Goal: Use online tool/utility: Utilize a website feature to perform a specific function

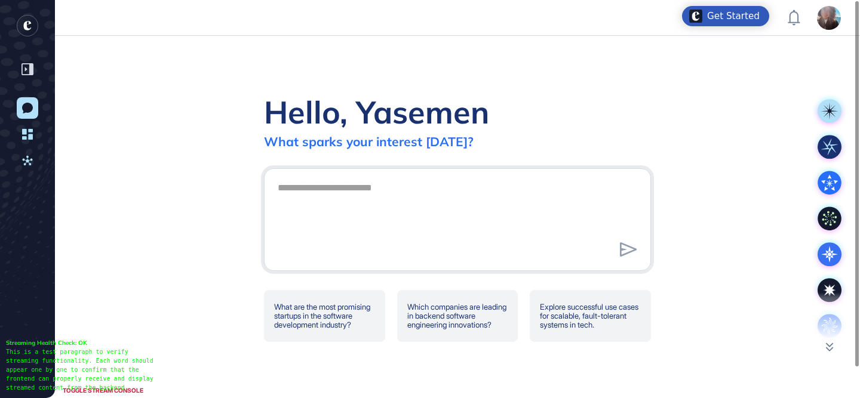
click at [826, 319] on div at bounding box center [829, 317] width 36 height 48
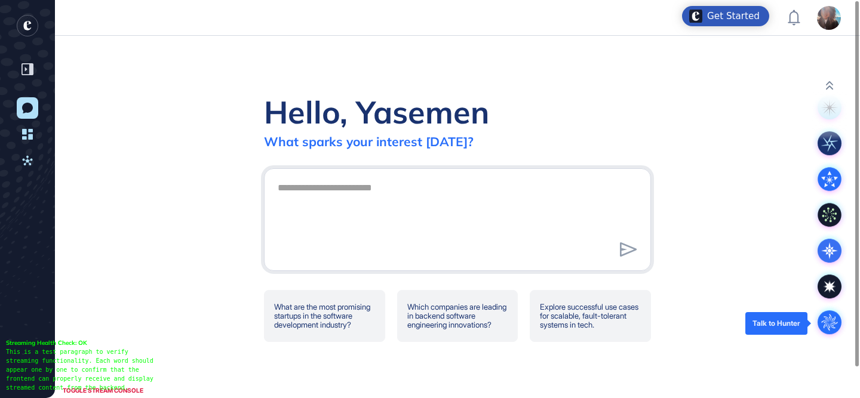
click at [826, 319] on circle at bounding box center [829, 322] width 24 height 24
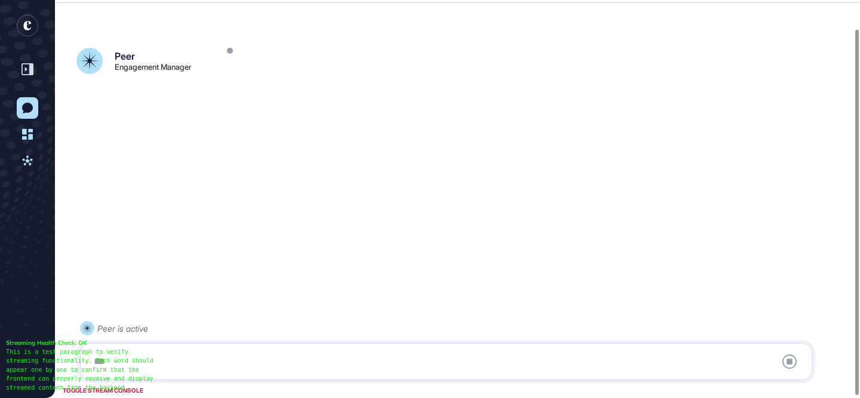
scroll to position [33, 0]
click at [451, 362] on div at bounding box center [446, 362] width 719 height 24
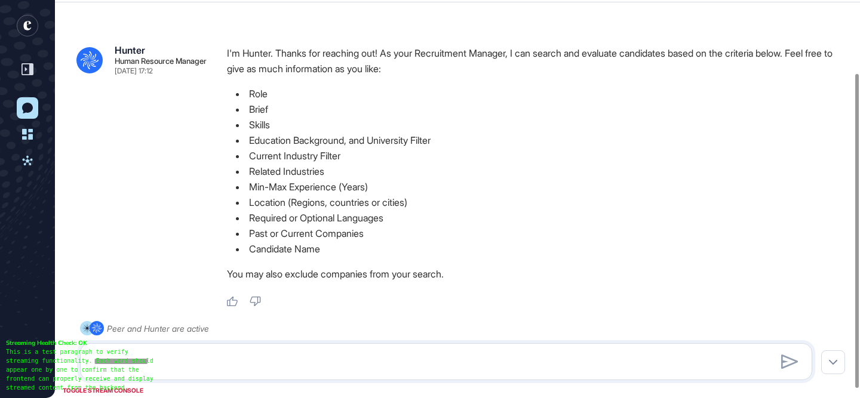
scroll to position [92, 0]
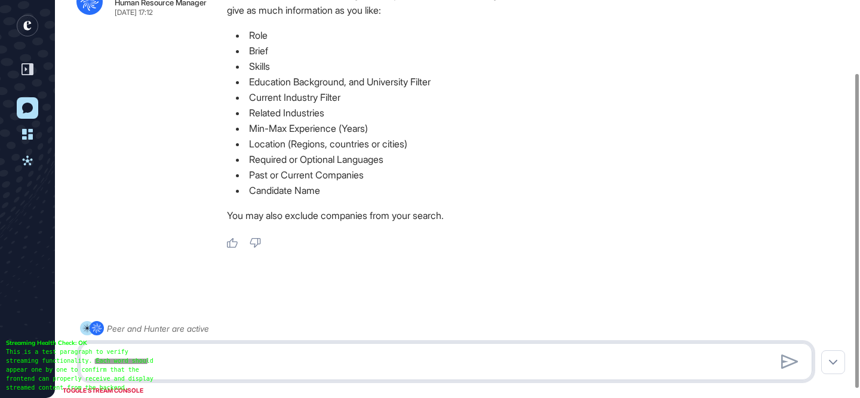
click at [231, 350] on textarea at bounding box center [446, 362] width 719 height 24
paste textarea "**********"
type textarea "**********"
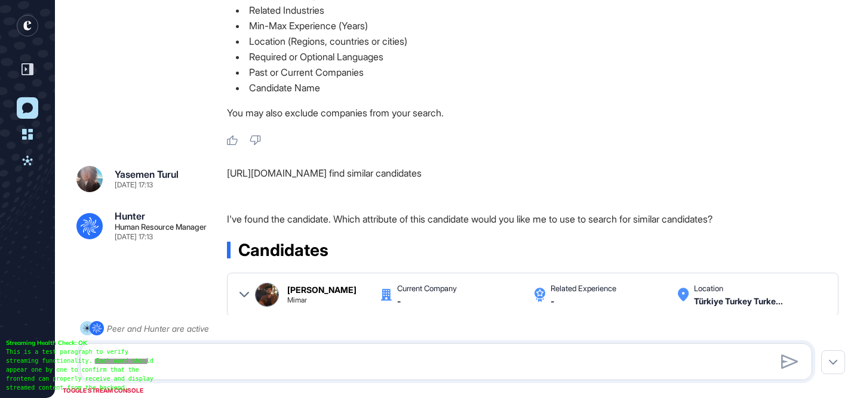
scroll to position [282, 0]
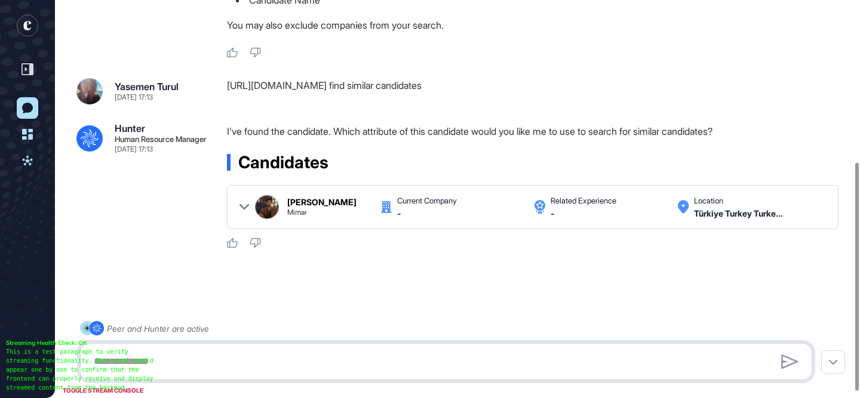
click at [435, 362] on textarea at bounding box center [446, 362] width 719 height 24
click at [241, 207] on icon at bounding box center [244, 207] width 10 height 10
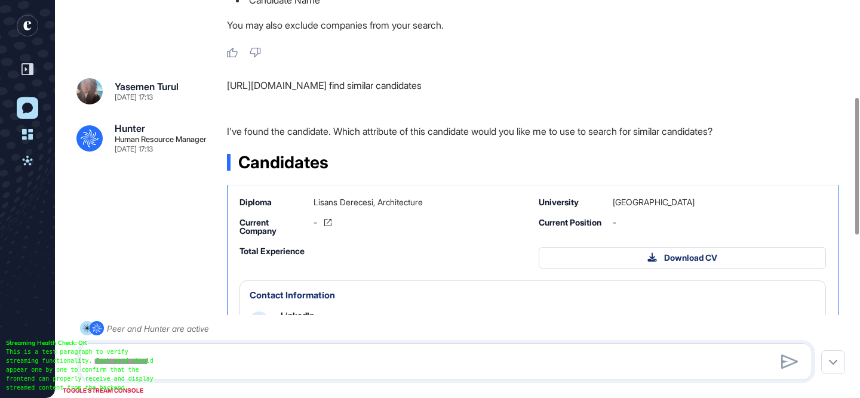
scroll to position [49, 0]
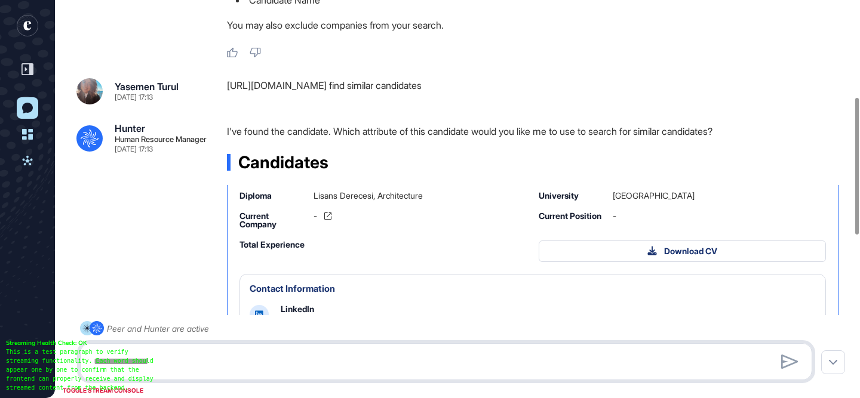
click at [310, 367] on textarea at bounding box center [446, 362] width 719 height 24
type textarea "**********"
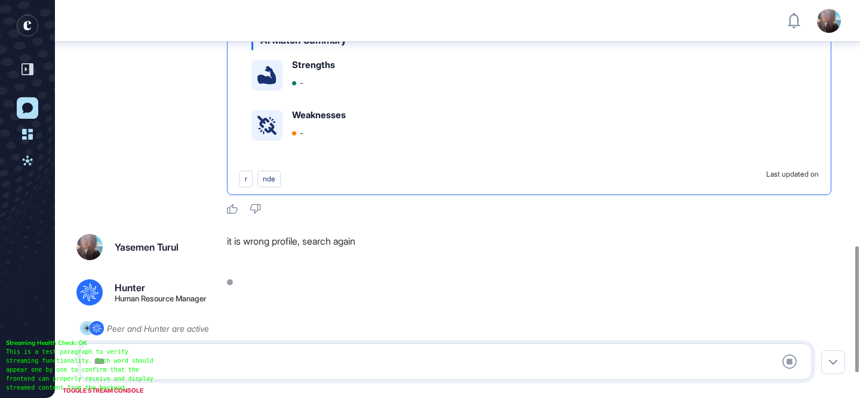
scroll to position [776, 0]
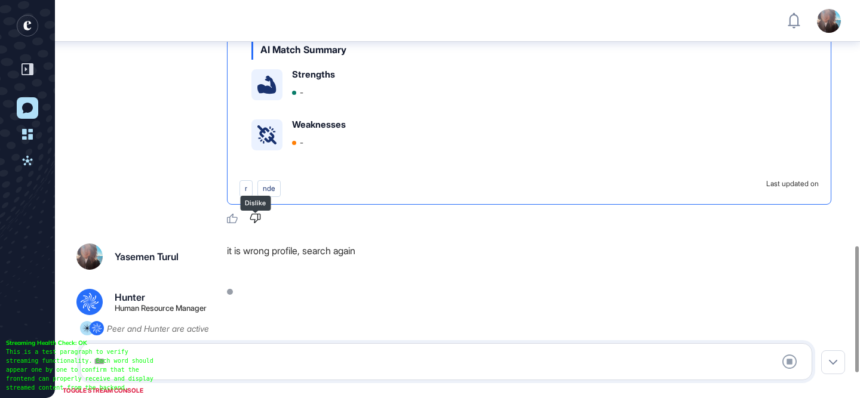
click at [259, 216] on icon at bounding box center [255, 219] width 11 height 10
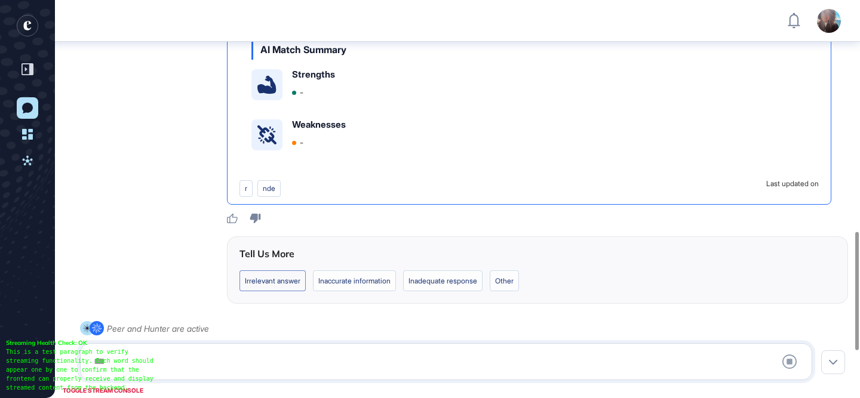
click at [313, 284] on label "Irrelevant answer" at bounding box center [354, 280] width 83 height 21
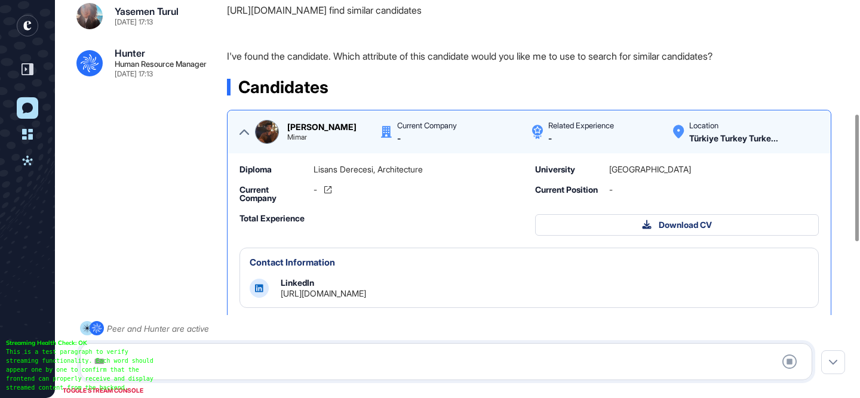
scroll to position [358, 0]
click at [240, 131] on icon at bounding box center [244, 132] width 10 height 10
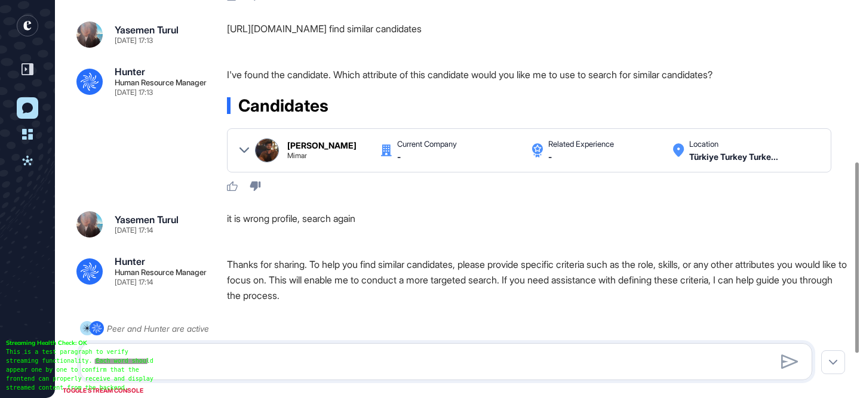
scroll to position [338, 0]
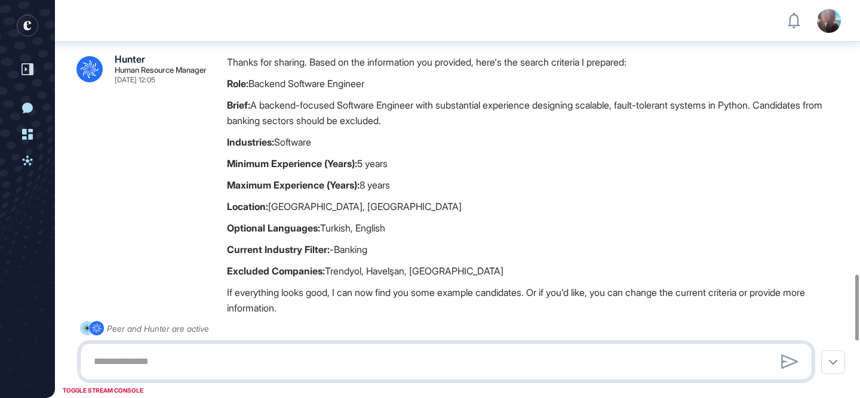
scroll to position [2003, 0]
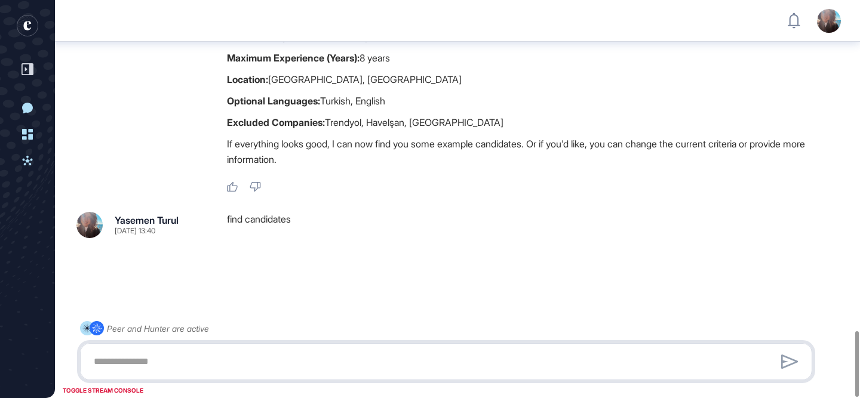
click at [368, 354] on textarea at bounding box center [446, 362] width 719 height 24
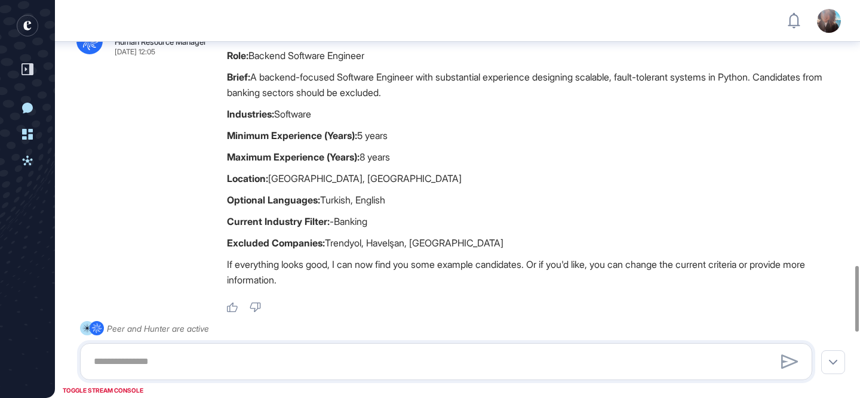
scroll to position [2003, 0]
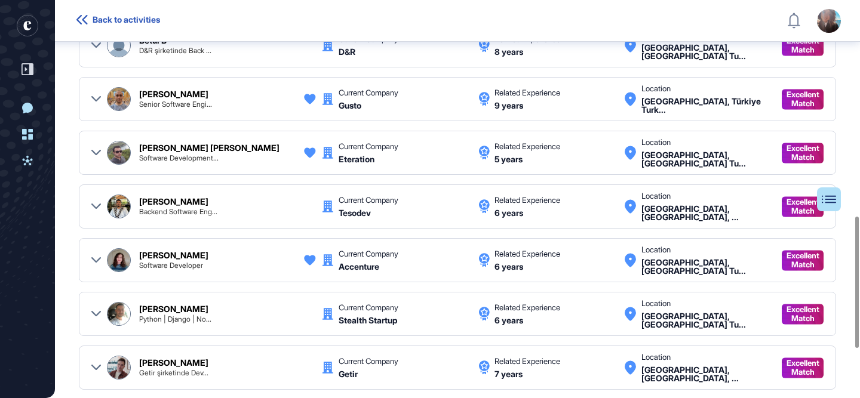
scroll to position [802, 0]
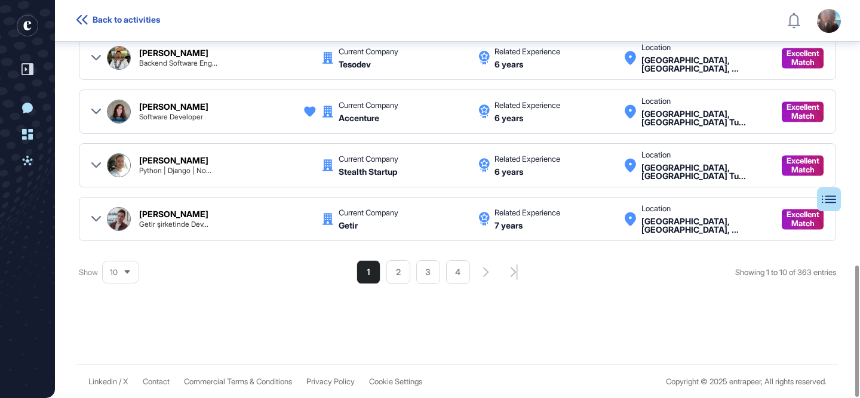
click at [91, 164] on icon at bounding box center [96, 166] width 10 height 10
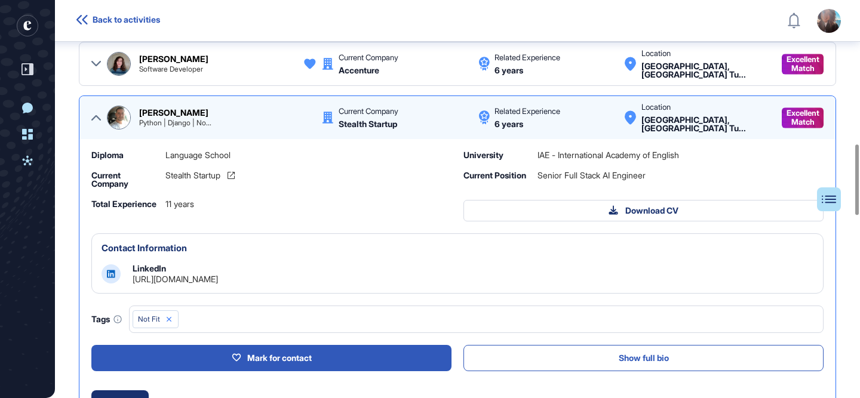
scroll to position [792, 0]
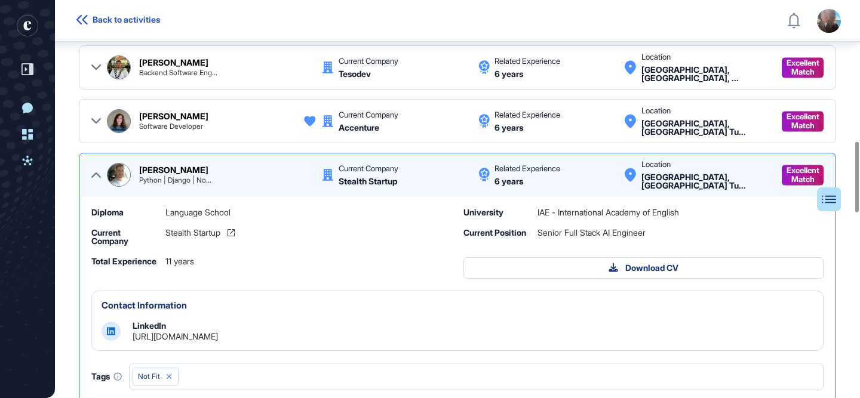
click at [96, 175] on icon at bounding box center [96, 175] width 10 height 10
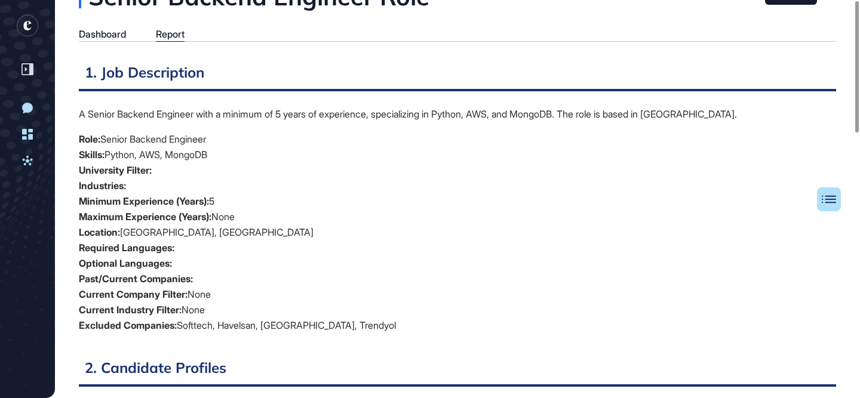
scroll to position [0, 0]
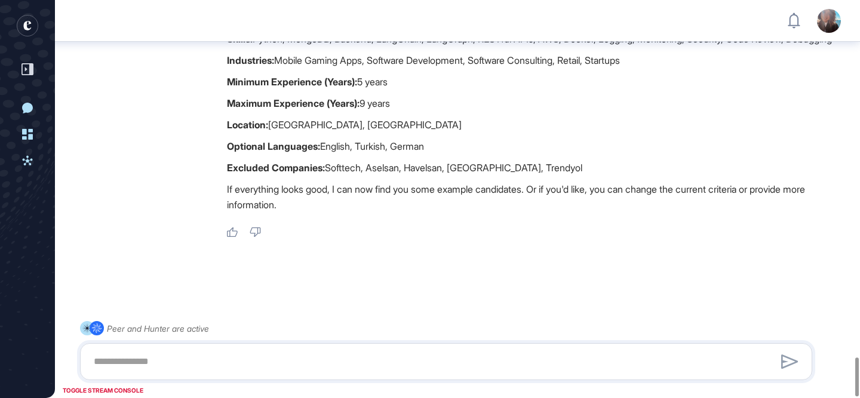
scroll to position [3670, 0]
click at [314, 356] on textarea at bounding box center [446, 362] width 719 height 24
type textarea "**********"
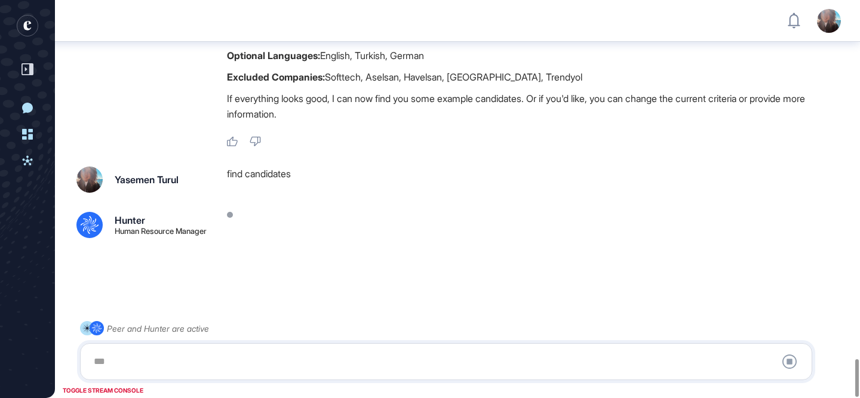
scroll to position [3762, 0]
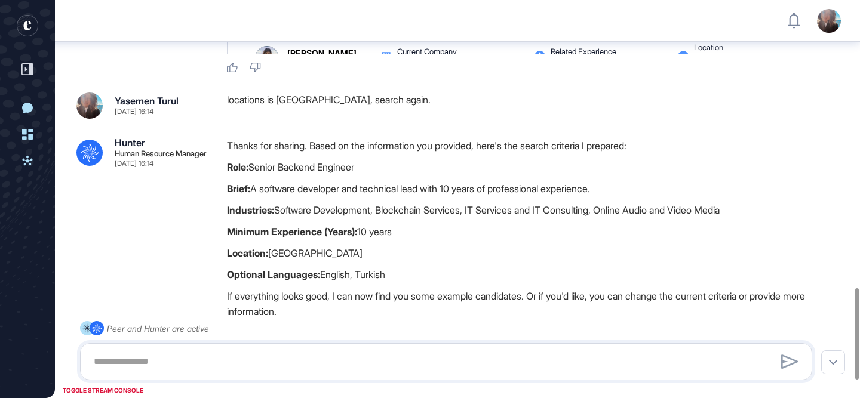
scroll to position [1259, 0]
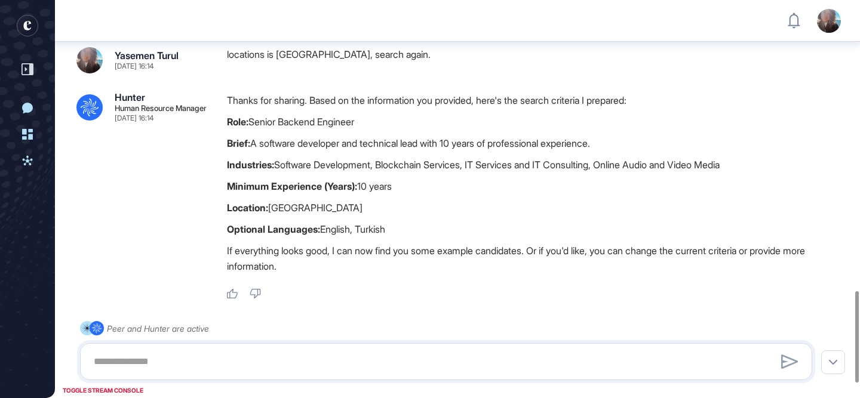
click at [308, 369] on textarea at bounding box center [446, 362] width 719 height 24
type textarea "**********"
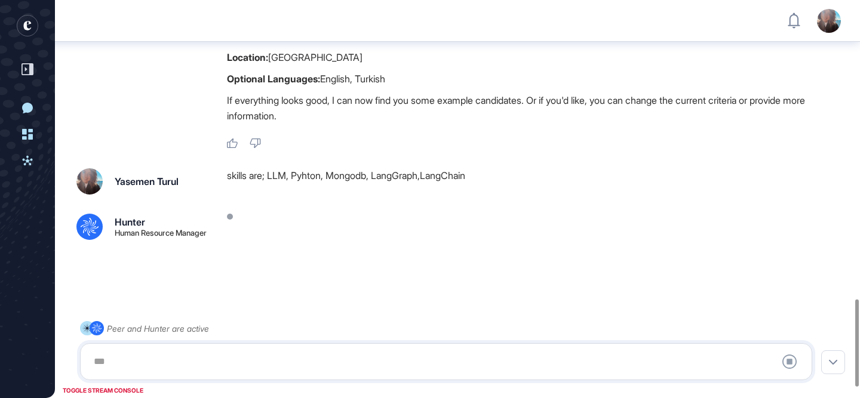
scroll to position [1414, 0]
